Goal: Task Accomplishment & Management: Complete application form

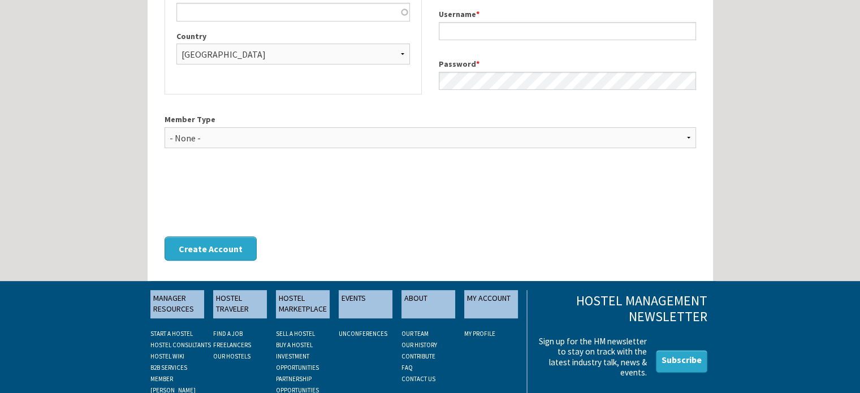
scroll to position [150, 0]
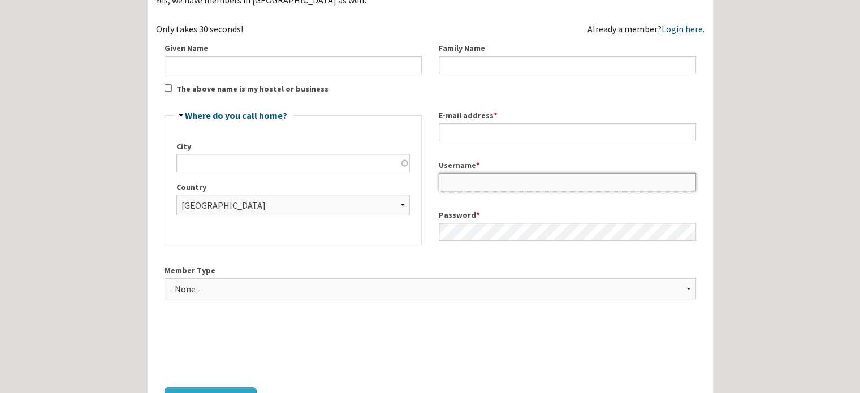
type input "dennis7686"
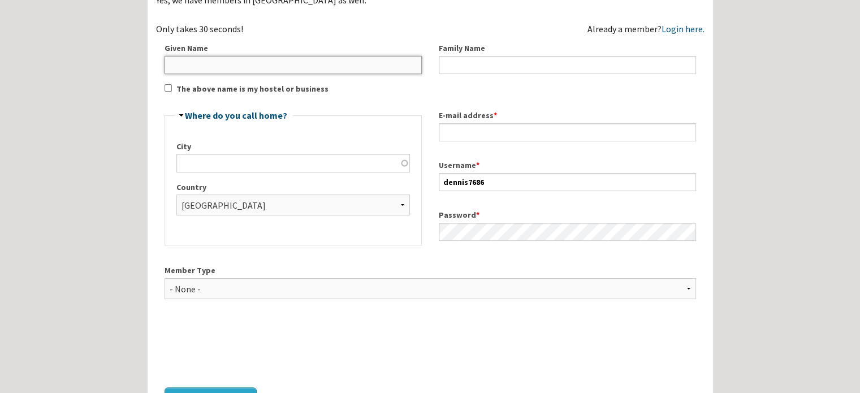
click at [182, 63] on input "Given Name" at bounding box center [293, 65] width 257 height 18
type input "W [PERSON_NAME]"
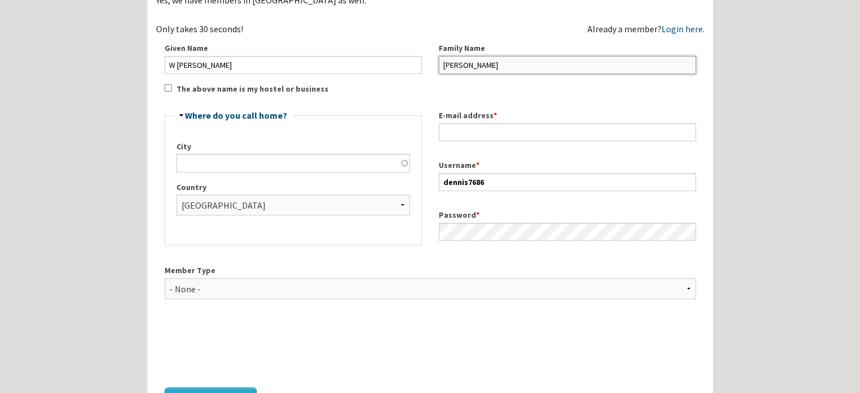
type input "[PERSON_NAME]"
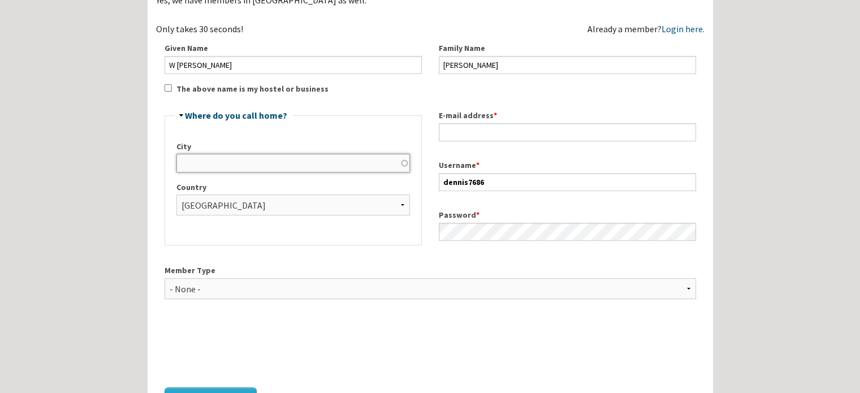
click at [202, 157] on input "City" at bounding box center [292, 163] width 233 height 18
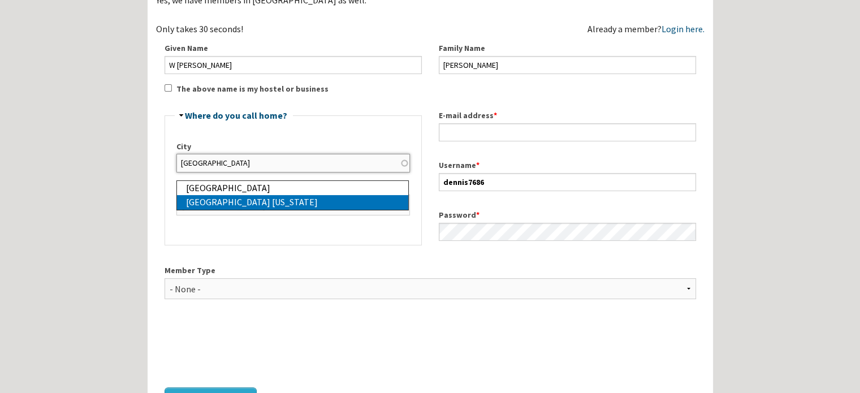
type input "[GEOGRAPHIC_DATA] [US_STATE]"
click at [225, 201] on div "[GEOGRAPHIC_DATA] [US_STATE]" at bounding box center [297, 202] width 222 height 15
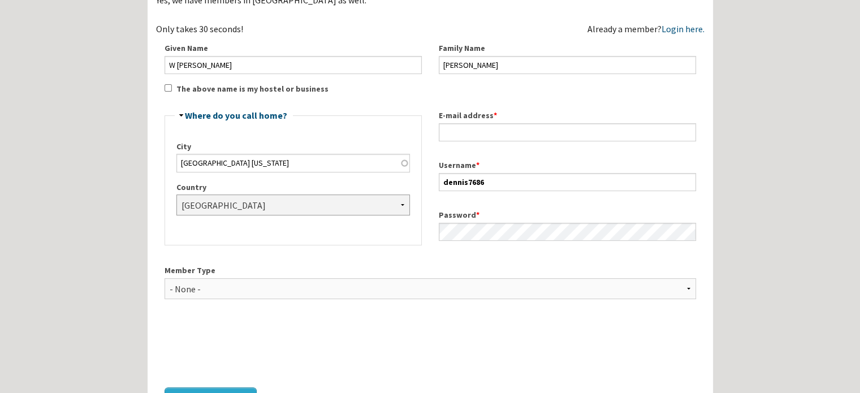
click at [398, 202] on select "- None - [GEOGRAPHIC_DATA] [GEOGRAPHIC_DATA] [GEOGRAPHIC_DATA] [GEOGRAPHIC_DATA…" at bounding box center [292, 204] width 233 height 21
select select "1086"
click at [176, 194] on select "- None - [GEOGRAPHIC_DATA] [GEOGRAPHIC_DATA] [GEOGRAPHIC_DATA] [GEOGRAPHIC_DATA…" at bounding box center [292, 204] width 233 height 21
click at [687, 288] on select "- None - Hostel Owner Hostel Manager Hostel Investor Hostel Staff Hostel Volunt…" at bounding box center [430, 288] width 531 height 21
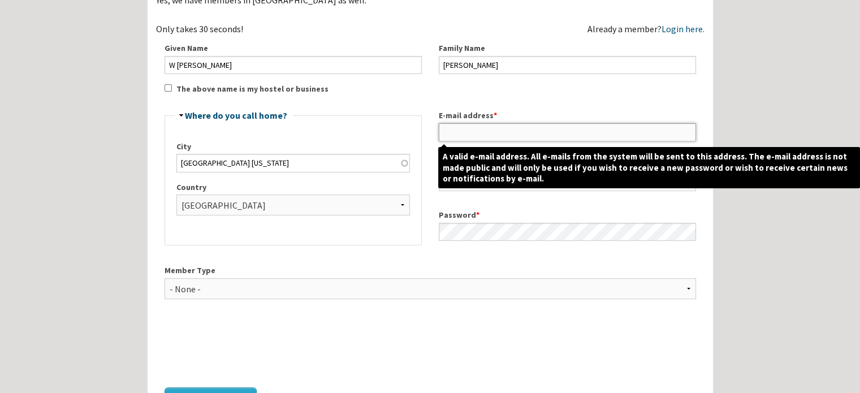
click at [465, 127] on input "E-mail address *" at bounding box center [567, 132] width 257 height 18
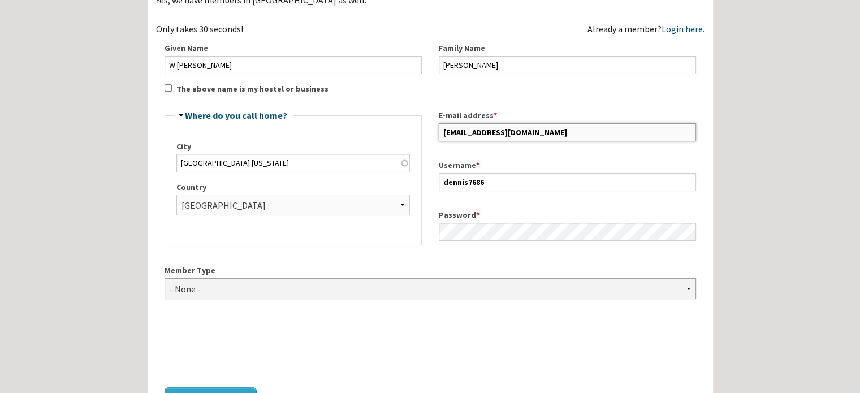
type input "[EMAIL_ADDRESS][DOMAIN_NAME]"
click at [683, 285] on select "- None - Hostel Owner Hostel Manager Hostel Investor Hostel Staff Hostel Volunt…" at bounding box center [430, 288] width 531 height 21
click at [165, 278] on select "- None - Hostel Owner Hostel Manager Hostel Investor Hostel Staff Hostel Volunt…" at bounding box center [430, 288] width 531 height 21
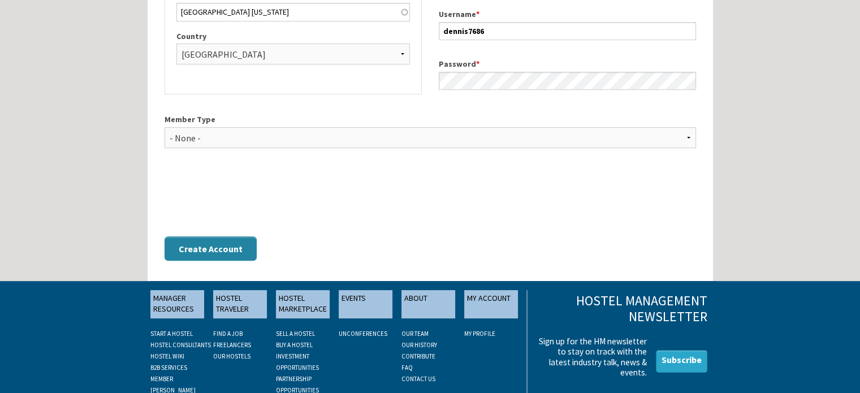
click at [217, 248] on button "Create Account" at bounding box center [211, 248] width 92 height 24
